Goal: Check status: Check status

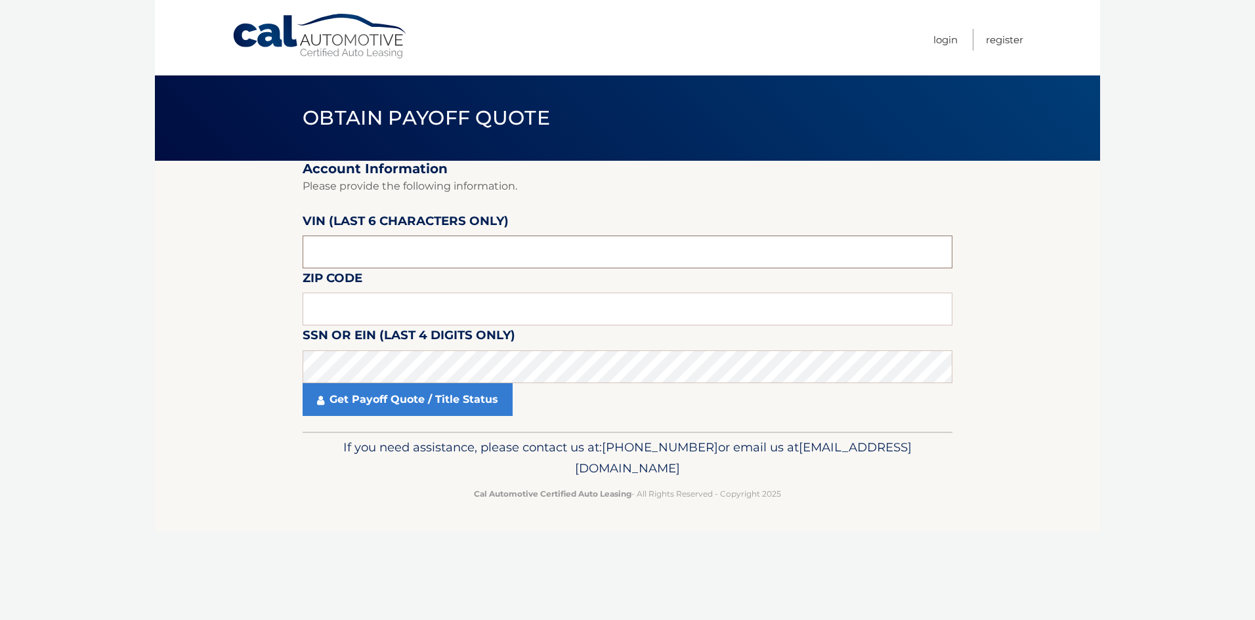
click at [385, 249] on input "text" at bounding box center [628, 252] width 650 height 33
click at [414, 249] on input "text" at bounding box center [628, 252] width 650 height 33
type input "033398"
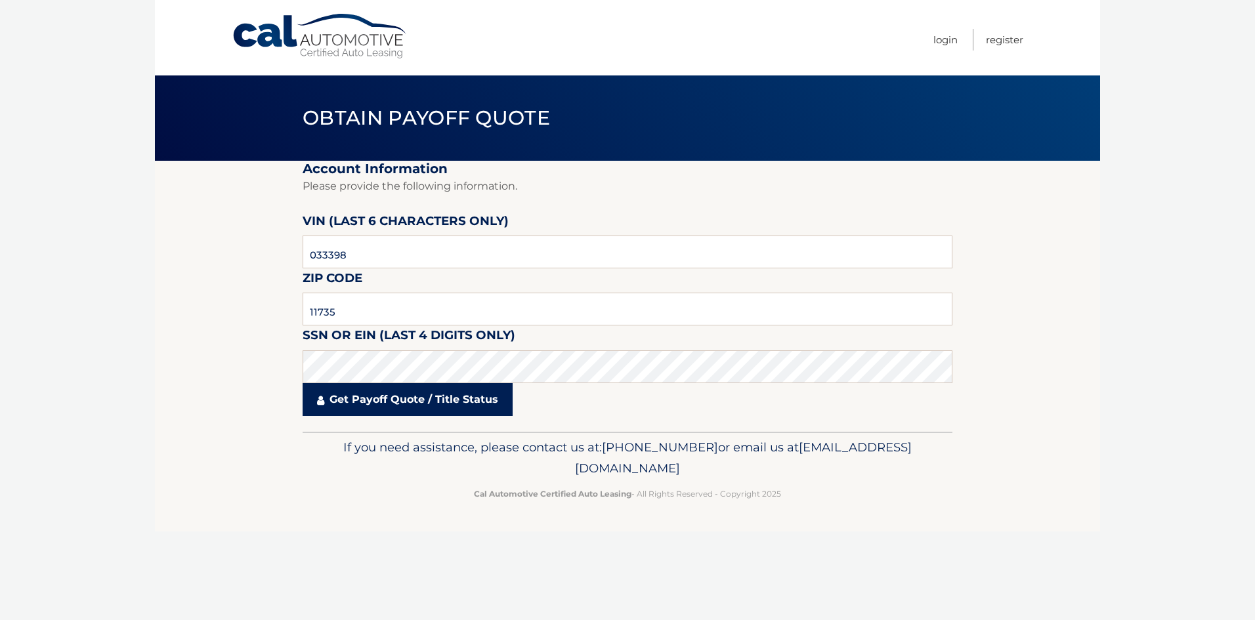
click at [408, 402] on link "Get Payoff Quote / Title Status" at bounding box center [408, 399] width 210 height 33
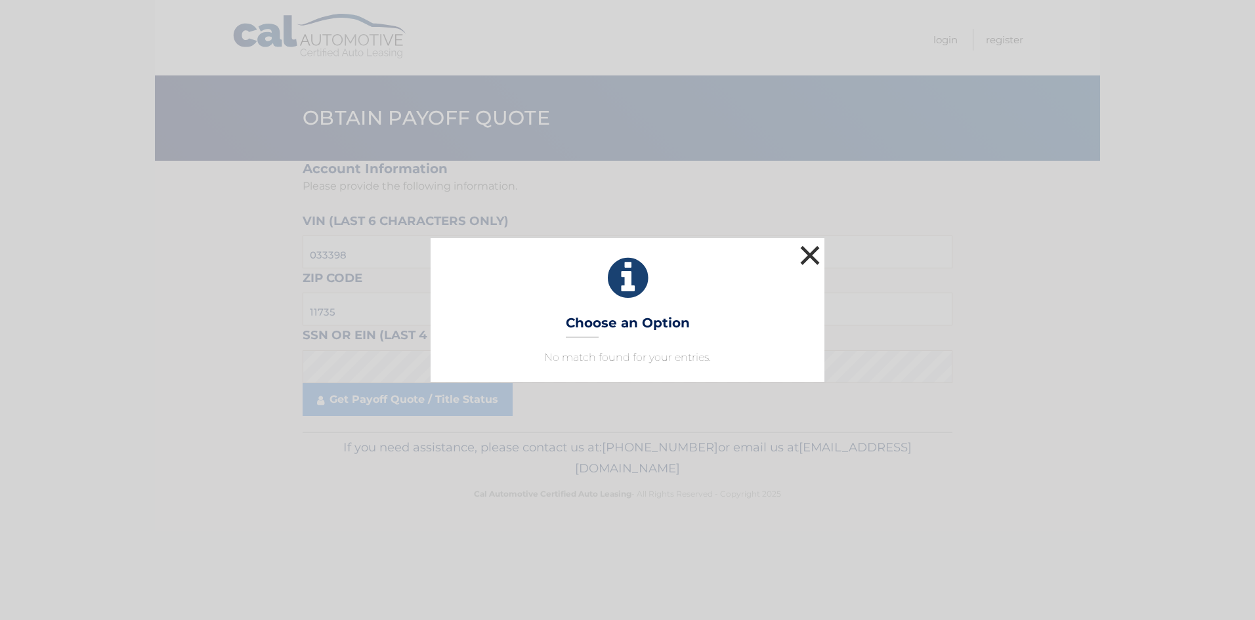
click at [804, 250] on button "×" at bounding box center [810, 255] width 26 height 26
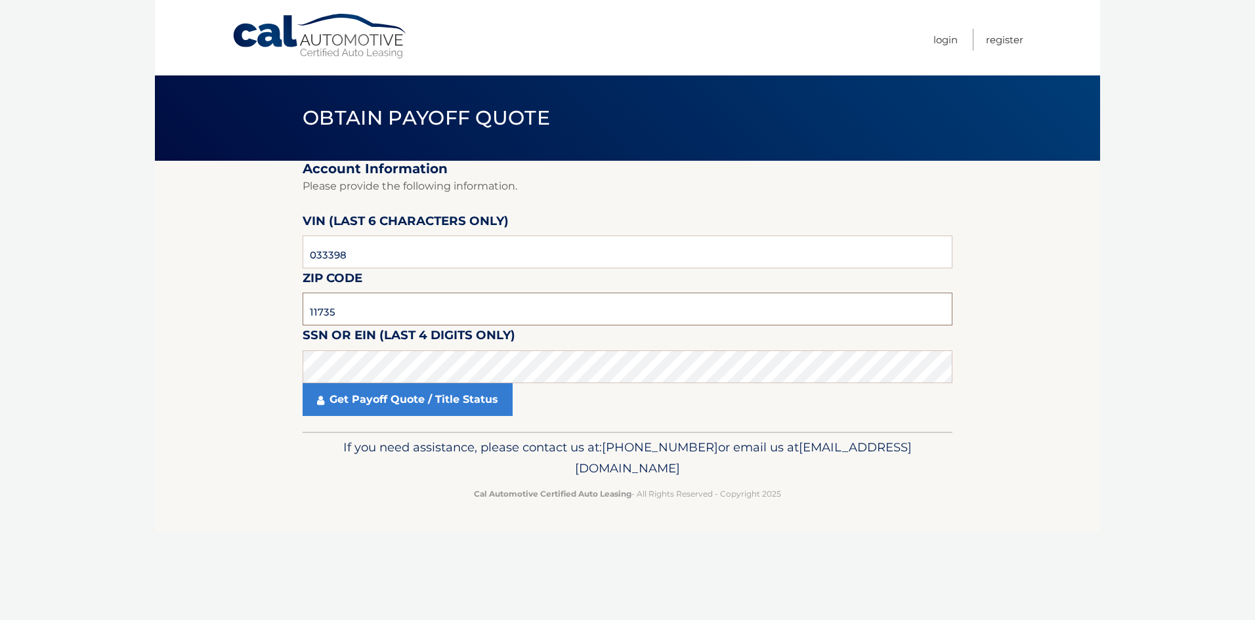
click at [363, 315] on input "11735" at bounding box center [628, 309] width 650 height 33
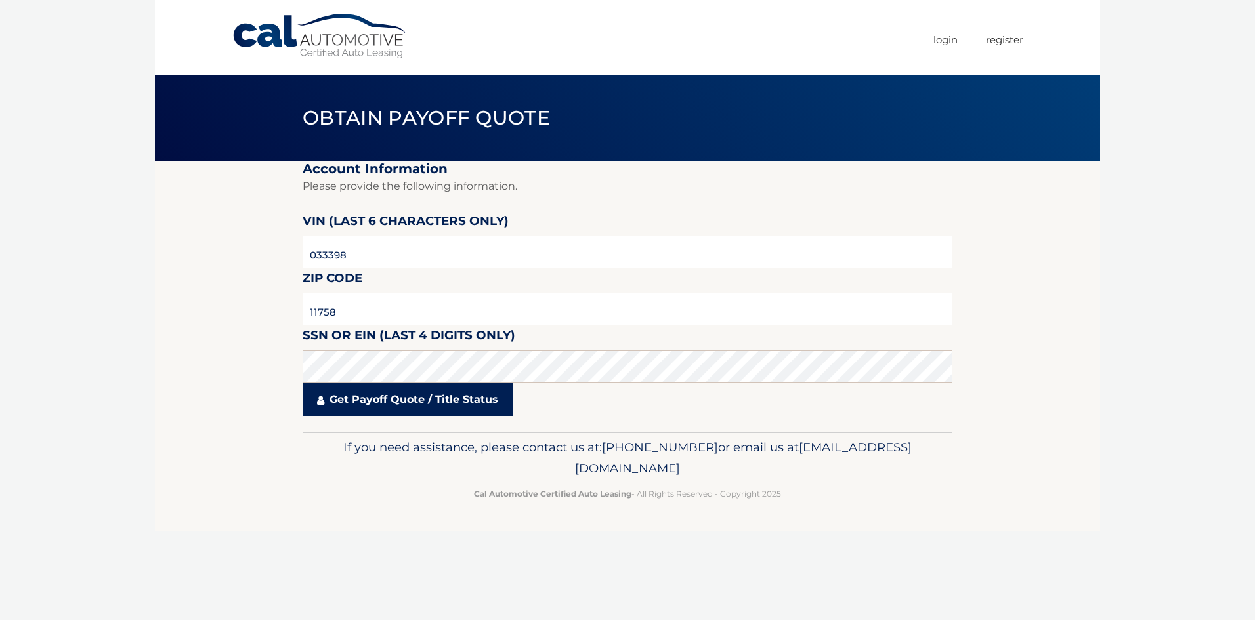
type input "11758"
click at [395, 411] on link "Get Payoff Quote / Title Status" at bounding box center [408, 399] width 210 height 33
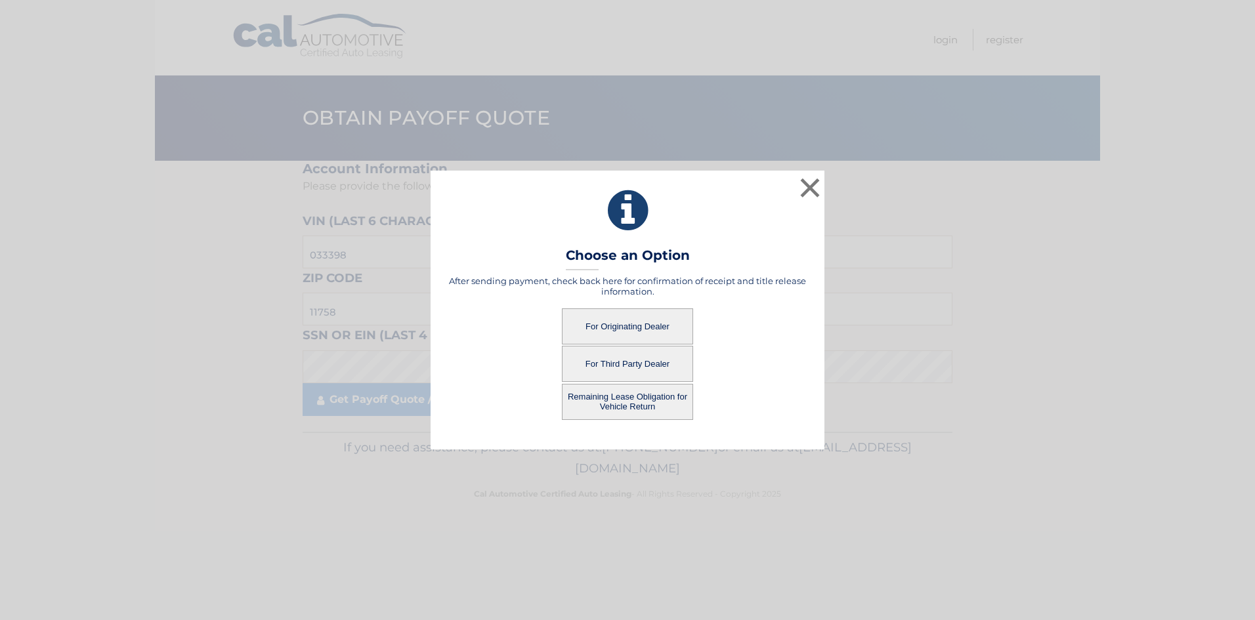
click at [658, 330] on button "For Originating Dealer" at bounding box center [627, 327] width 131 height 36
click at [671, 326] on button "For Originating Dealer" at bounding box center [627, 327] width 131 height 36
click at [636, 326] on button "For Originating Dealer" at bounding box center [627, 327] width 131 height 36
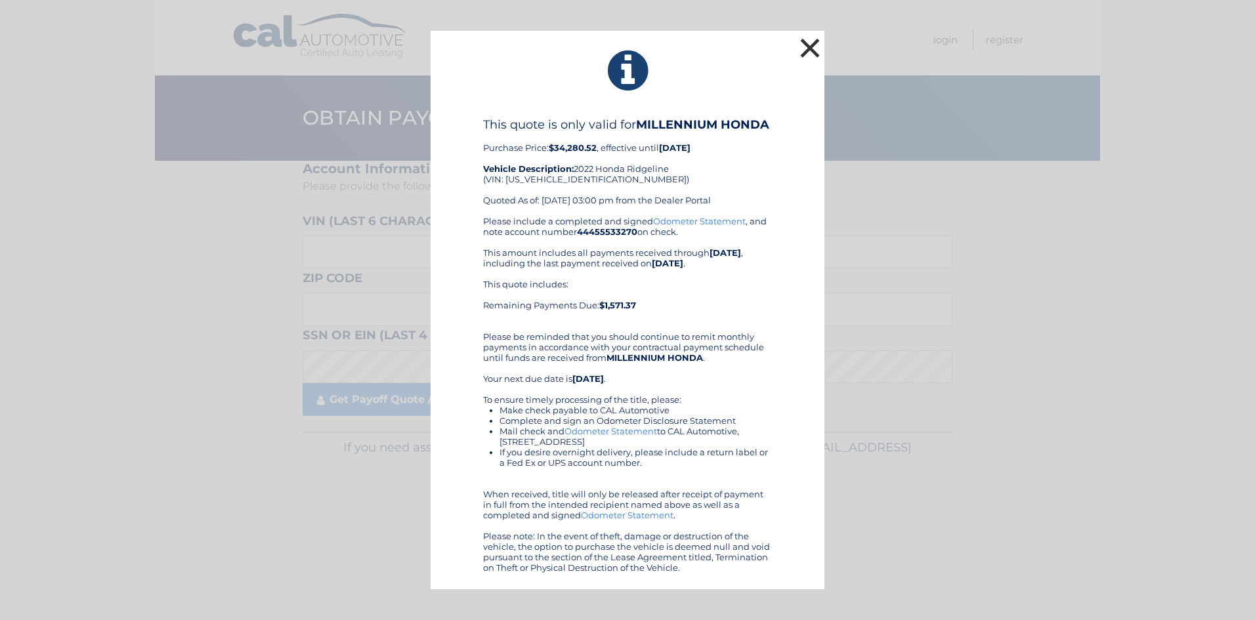
click at [822, 41] on button "×" at bounding box center [810, 48] width 26 height 26
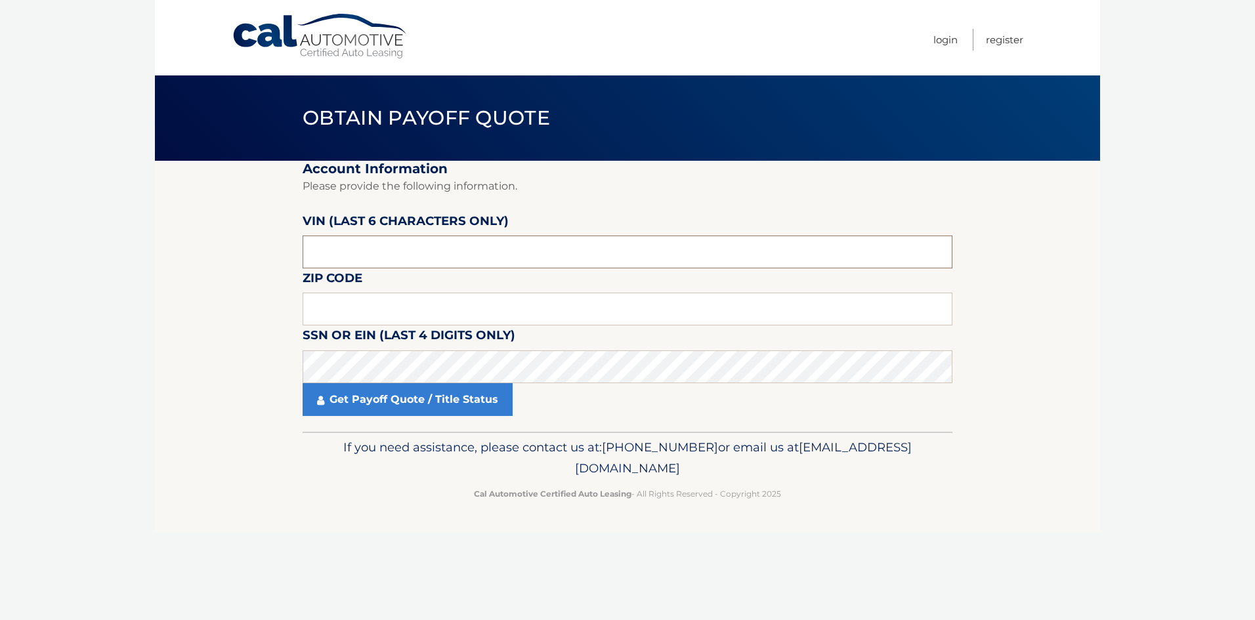
click at [433, 238] on input "text" at bounding box center [628, 252] width 650 height 33
click at [361, 305] on input "text" at bounding box center [628, 309] width 650 height 33
type input "11758"
click at [419, 249] on input "text" at bounding box center [628, 252] width 650 height 33
type input "033398"
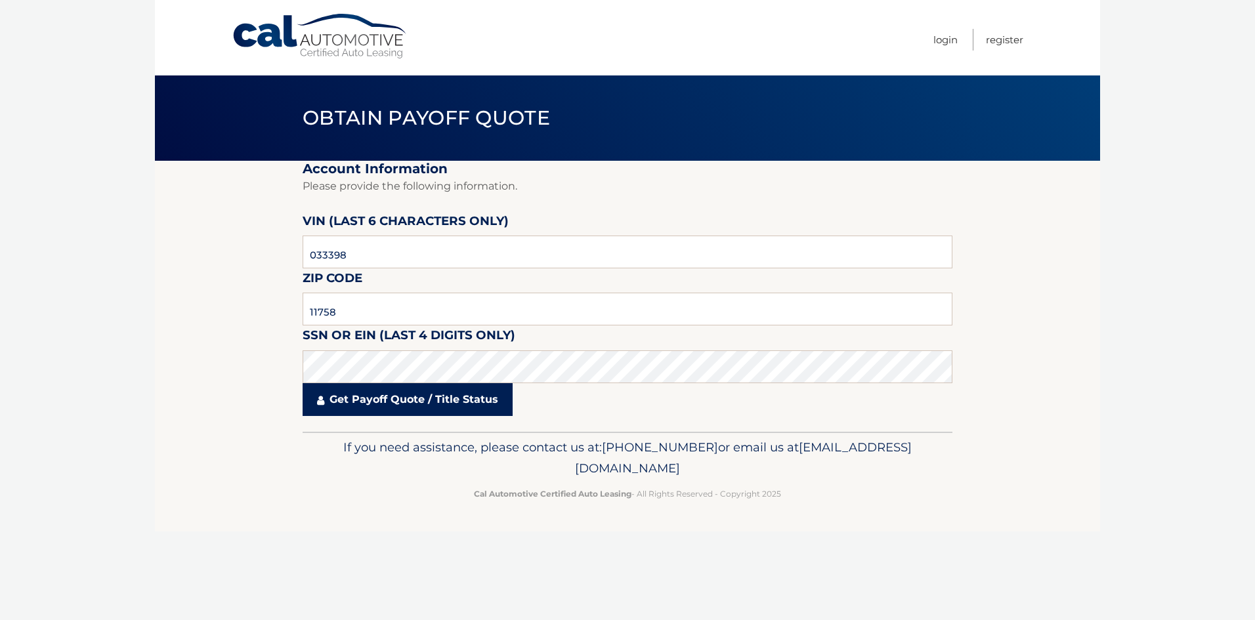
click at [444, 407] on link "Get Payoff Quote / Title Status" at bounding box center [408, 399] width 210 height 33
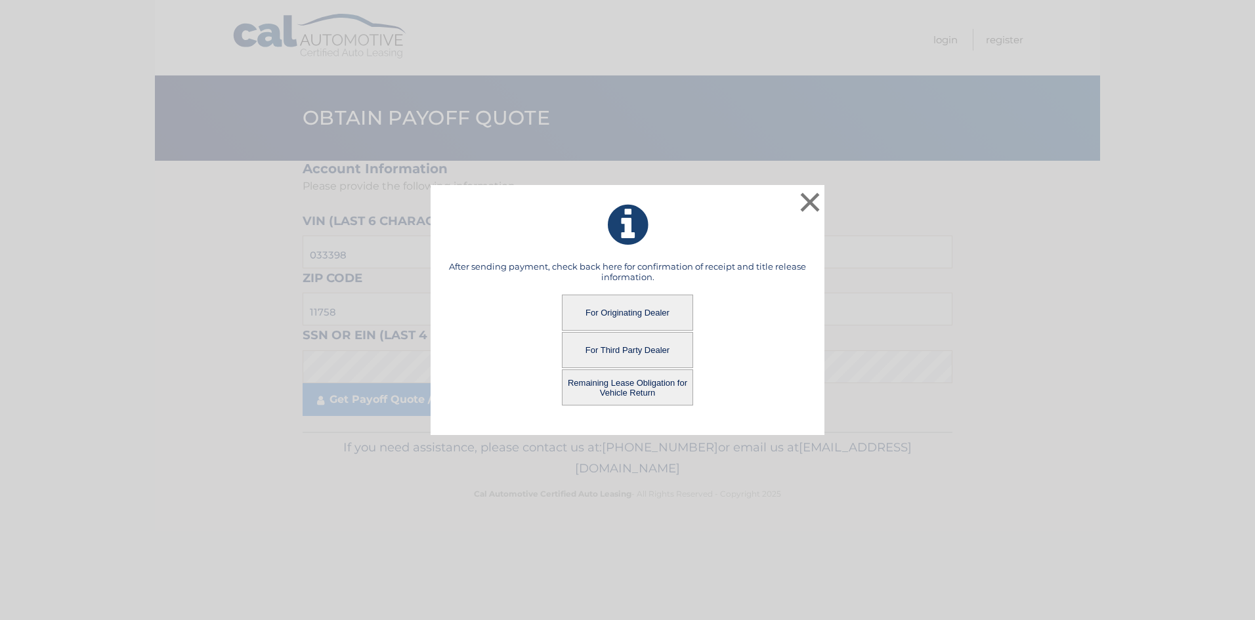
click at [605, 352] on button "For Third Party Dealer" at bounding box center [627, 350] width 131 height 36
click at [611, 352] on button "For Third Party Dealer" at bounding box center [627, 350] width 131 height 36
